Goal: Information Seeking & Learning: Learn about a topic

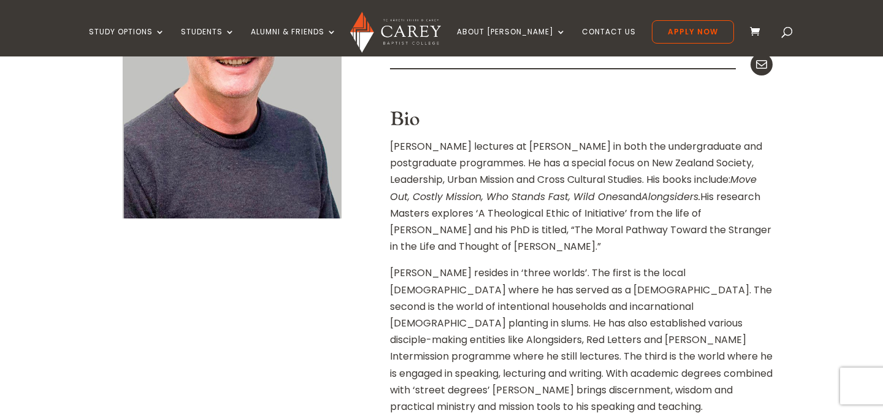
scroll to position [465, 0]
drag, startPoint x: 516, startPoint y: 251, endPoint x: 488, endPoint y: 227, distance: 37.0
click at [488, 227] on p "[PERSON_NAME] lectures at [PERSON_NAME] in both the undergraduate and postgradu…" at bounding box center [581, 200] width 383 height 126
click at [622, 333] on p "[PERSON_NAME] resides in ‘three worlds’. The first is the local [DEMOGRAPHIC_DA…" at bounding box center [581, 344] width 383 height 160
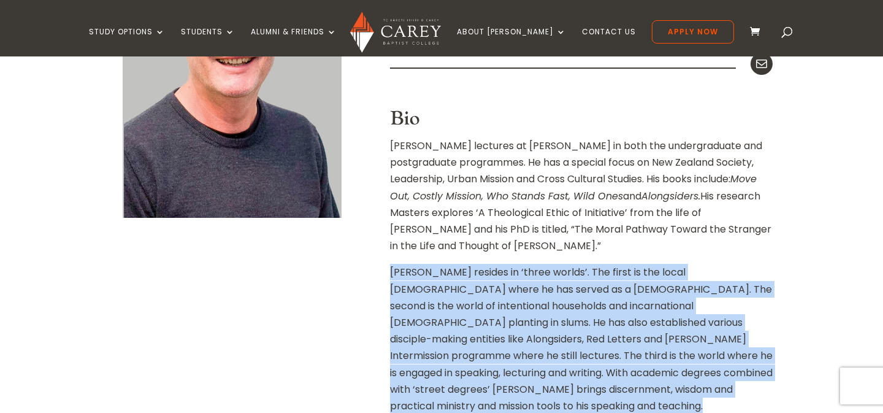
click at [622, 333] on p "Mick resides in ‘three worlds’. The first is the local church where he has serv…" at bounding box center [581, 344] width 383 height 160
click at [605, 321] on p "Mick resides in ‘three worlds’. The first is the local church where he has serv…" at bounding box center [581, 344] width 383 height 160
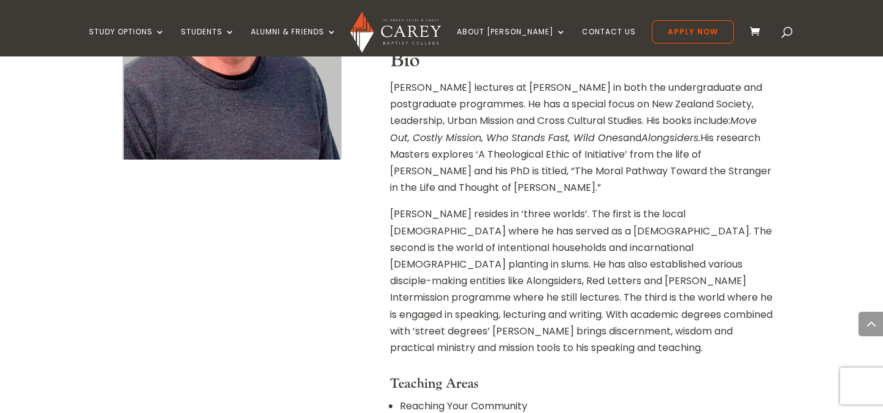
scroll to position [525, 0]
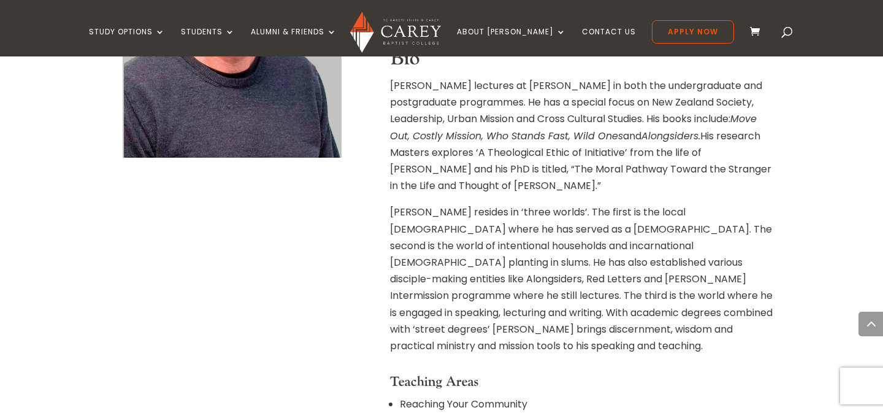
click at [583, 289] on p "Mick resides in ‘three worlds’. The first is the local church where he has serv…" at bounding box center [581, 284] width 383 height 160
click at [575, 281] on p "Mick resides in ‘three worlds’. The first is the local church where he has serv…" at bounding box center [581, 284] width 383 height 160
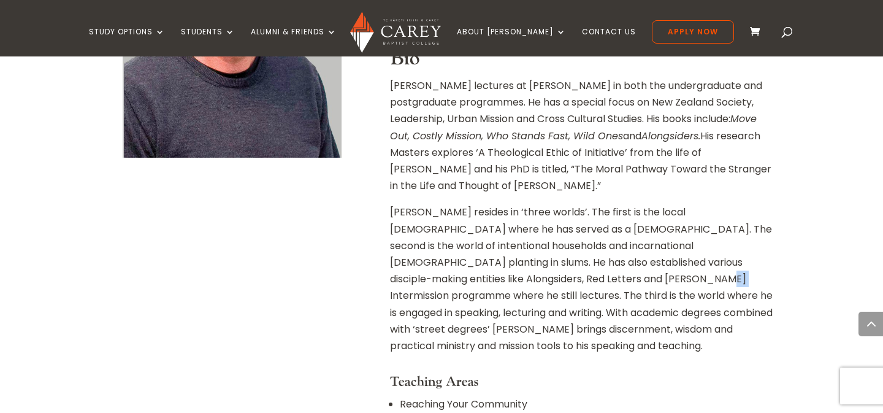
click at [575, 281] on p "Mick resides in ‘three worlds’. The first is the local church where he has serv…" at bounding box center [581, 284] width 383 height 160
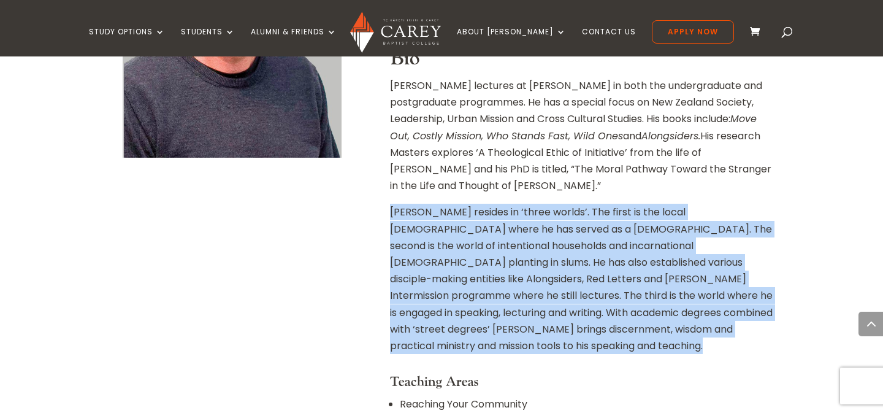
click at [575, 281] on p "Mick resides in ‘three worlds’. The first is the local church where he has serv…" at bounding box center [581, 284] width 383 height 160
click at [584, 272] on p "Mick resides in ‘three worlds’. The first is the local church where he has serv…" at bounding box center [581, 284] width 383 height 160
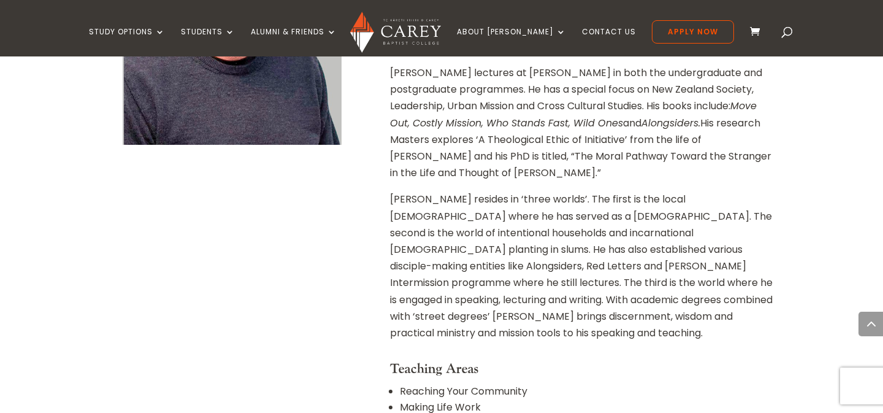
scroll to position [397, 0]
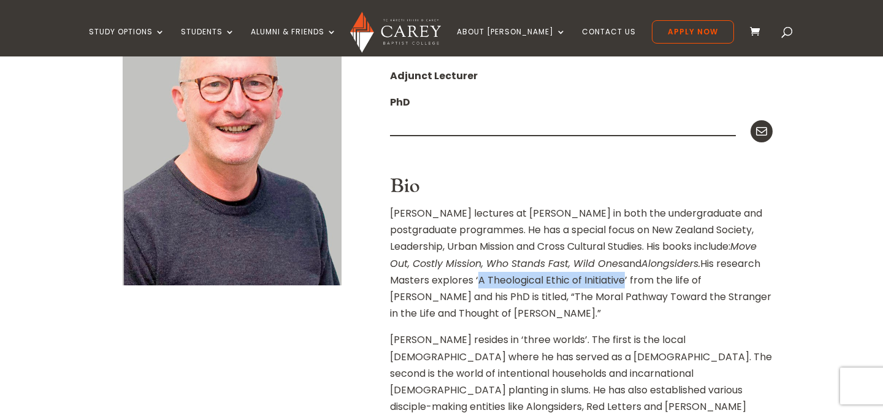
drag, startPoint x: 435, startPoint y: 278, endPoint x: 583, endPoint y: 278, distance: 147.8
click at [583, 278] on p "Mick lectures at Carey in both the undergraduate and postgraduate programmes. H…" at bounding box center [581, 268] width 383 height 126
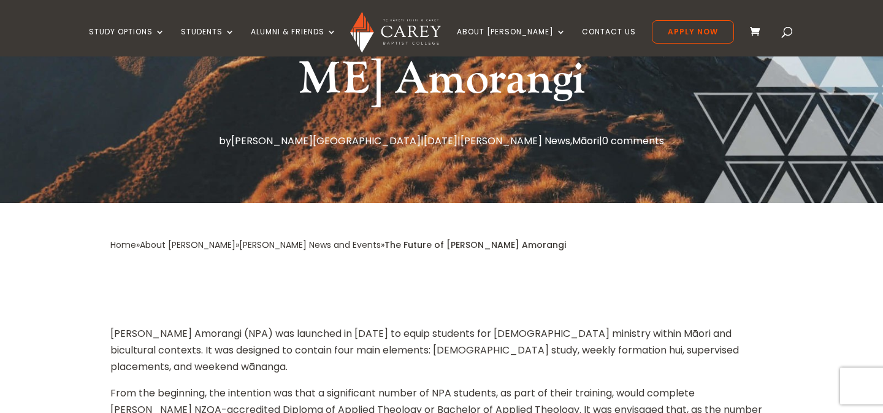
scroll to position [453, 0]
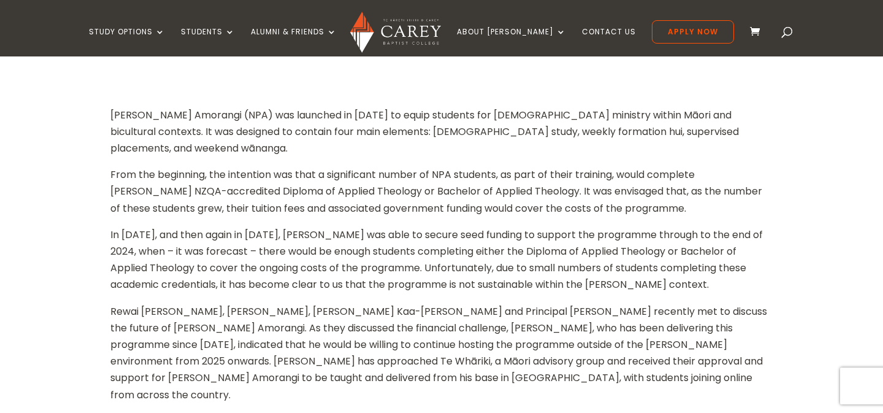
click at [449, 185] on p "From the beginning, the intention was that a significant number of NPA students…" at bounding box center [441, 196] width 662 height 60
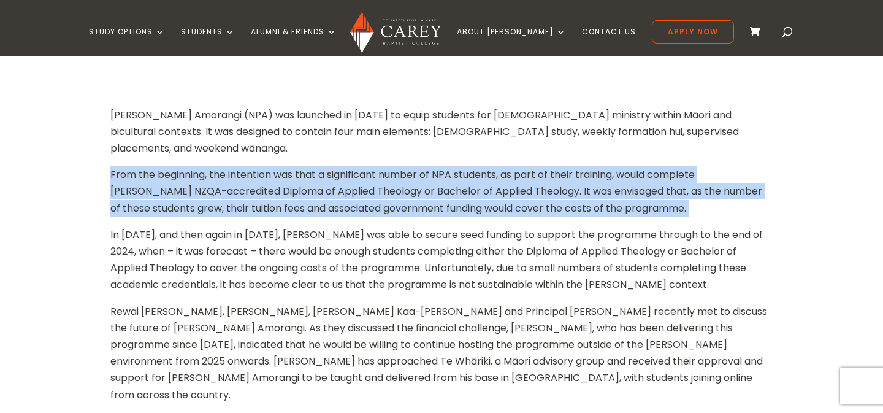
click at [449, 185] on p "From the beginning, the intention was that a significant number of NPA students…" at bounding box center [441, 196] width 662 height 60
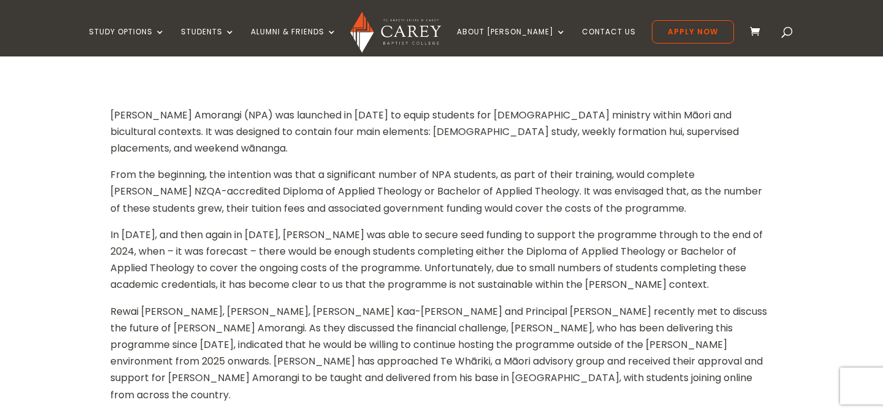
click at [449, 226] on p "In [DATE], and then again in [DATE], [PERSON_NAME] was able to secure seed fund…" at bounding box center [441, 264] width 662 height 77
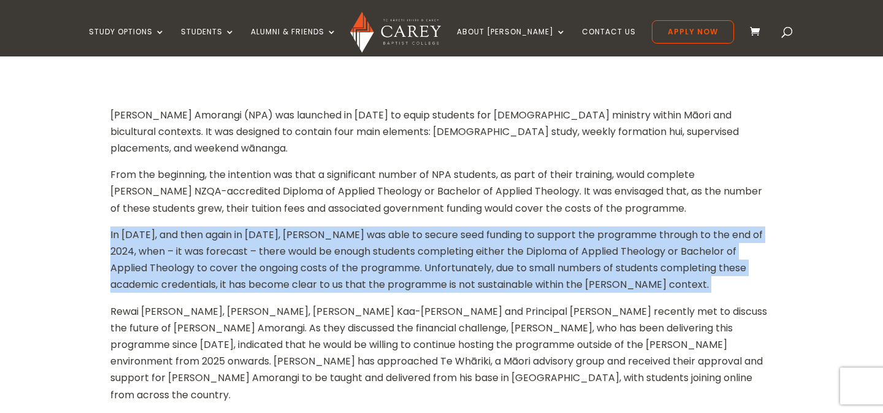
click at [449, 226] on p "In [DATE], and then again in [DATE], [PERSON_NAME] was able to secure seed fund…" at bounding box center [441, 264] width 662 height 77
click at [443, 226] on p "In [DATE], and then again in [DATE], [PERSON_NAME] was able to secure seed fund…" at bounding box center [441, 264] width 662 height 77
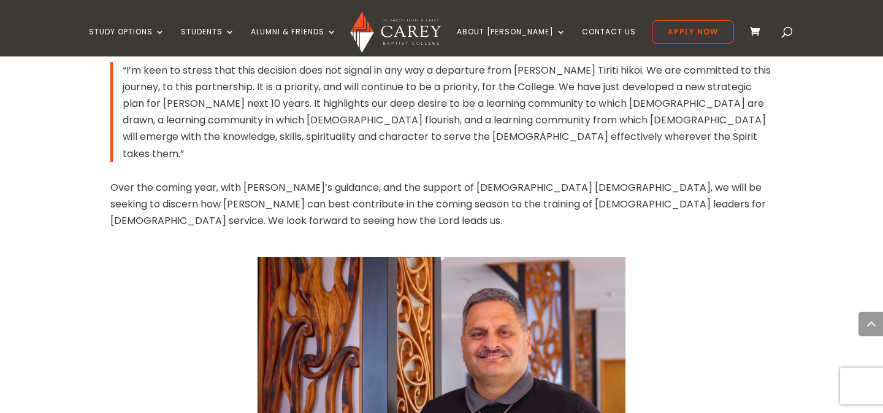
scroll to position [1386, 0]
